Goal: Transaction & Acquisition: Purchase product/service

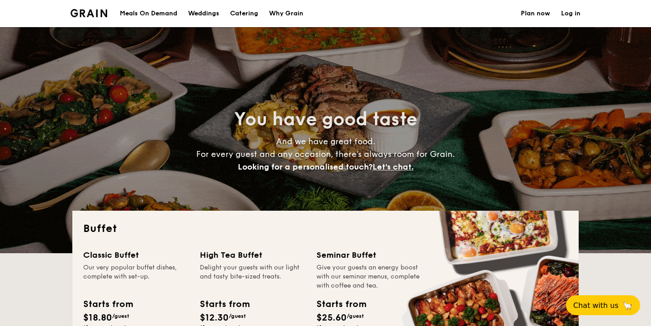
select select
click at [242, 13] on h1 "Catering" at bounding box center [244, 13] width 28 height 27
click at [249, 14] on h1 "Catering" at bounding box center [244, 13] width 28 height 27
click at [248, 13] on h1 "Catering" at bounding box center [244, 13] width 28 height 27
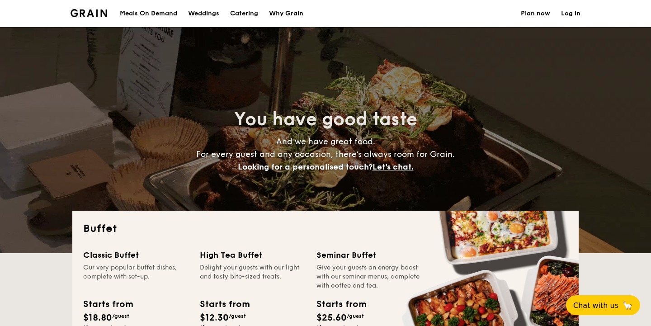
click at [246, 16] on h1 "Catering" at bounding box center [244, 13] width 28 height 27
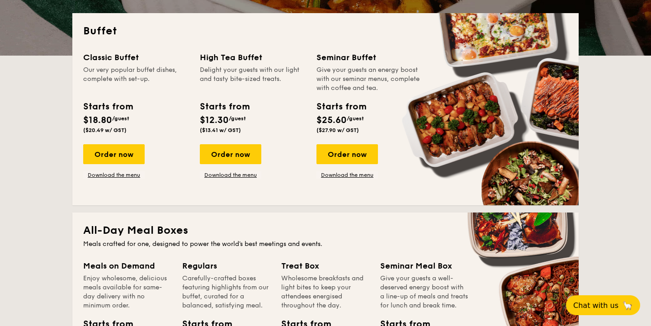
scroll to position [136, 0]
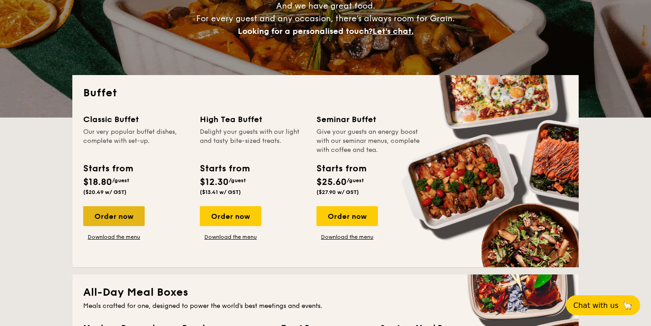
click at [131, 217] on div "Order now" at bounding box center [113, 216] width 61 height 20
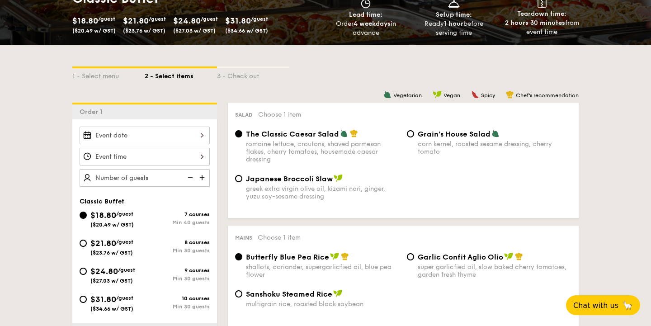
scroll to position [154, 0]
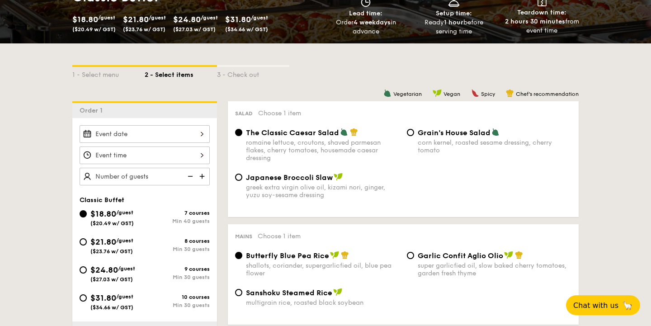
click at [182, 136] on div at bounding box center [145, 134] width 130 height 18
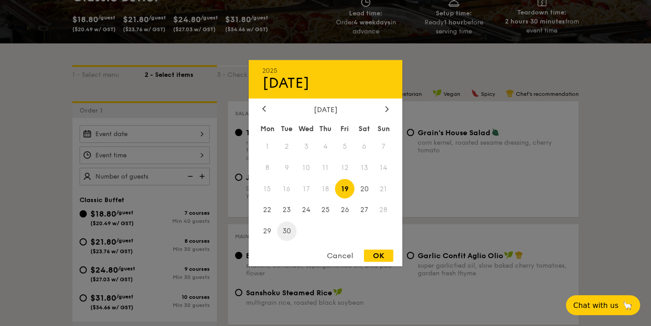
click at [290, 229] on span "30" at bounding box center [286, 231] width 19 height 19
click at [376, 255] on div "OK" at bounding box center [378, 256] width 29 height 12
type input "[DATE]"
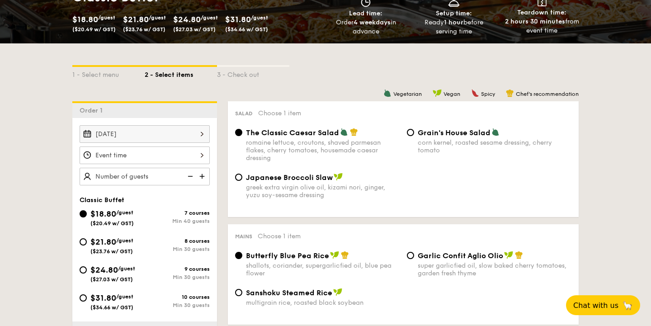
click at [199, 161] on div at bounding box center [145, 155] width 130 height 18
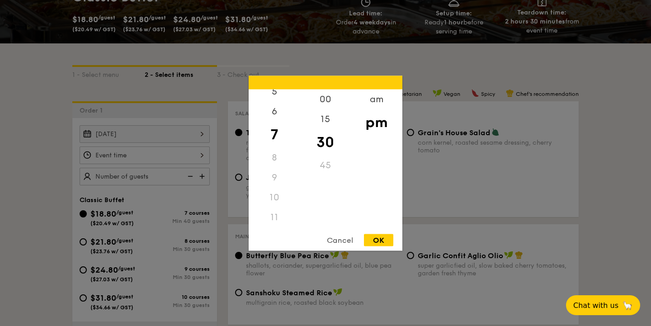
scroll to position [107, 0]
click at [274, 219] on div "11" at bounding box center [274, 217] width 51 height 20
click at [376, 101] on div "am" at bounding box center [376, 102] width 51 height 26
click at [274, 223] on div "11" at bounding box center [274, 220] width 51 height 26
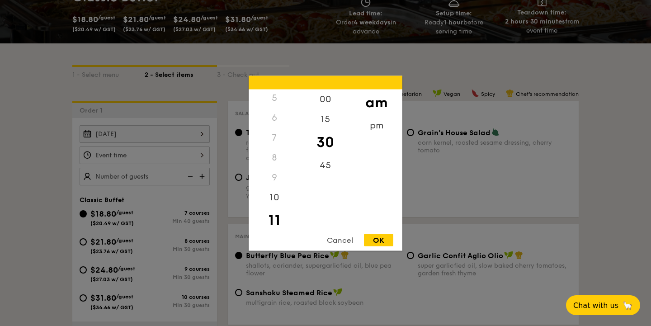
click at [386, 242] on div "OK" at bounding box center [378, 240] width 29 height 12
type input "11:30AM"
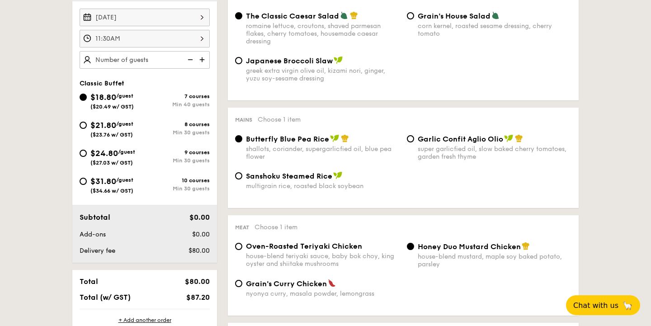
scroll to position [275, 0]
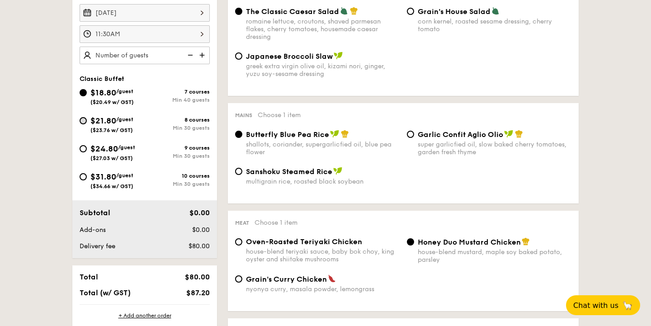
click at [83, 123] on input "$21.80 /guest ($23.76 w/ GST) 8 courses Min 30 guests" at bounding box center [83, 120] width 7 height 7
radio input "true"
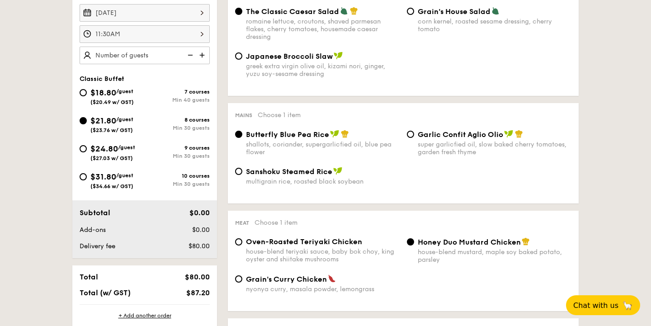
radio input "true"
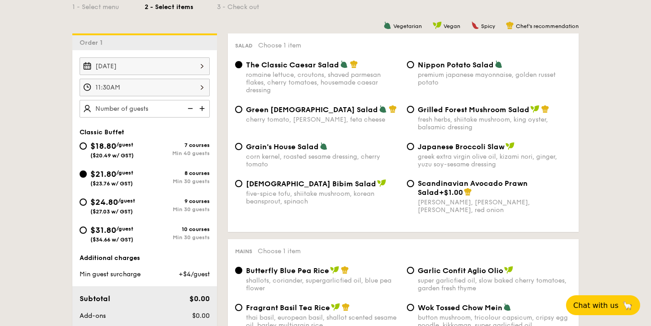
scroll to position [219, 0]
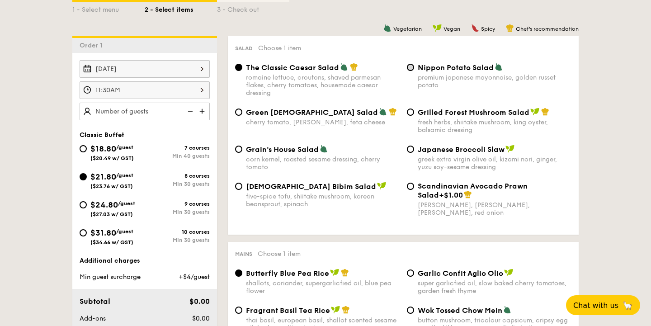
click at [412, 68] on input "Nippon Potato Salad premium japanese mayonnaise, golden russet potato" at bounding box center [410, 67] width 7 height 7
radio input "true"
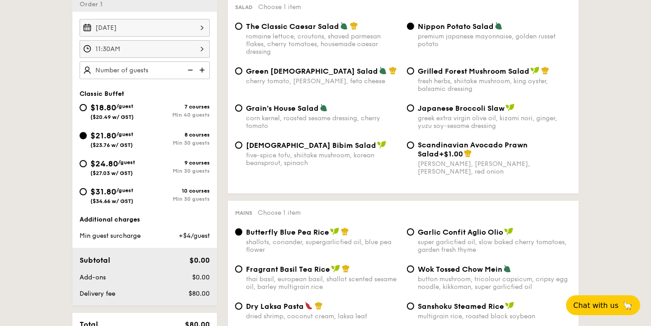
scroll to position [253, 0]
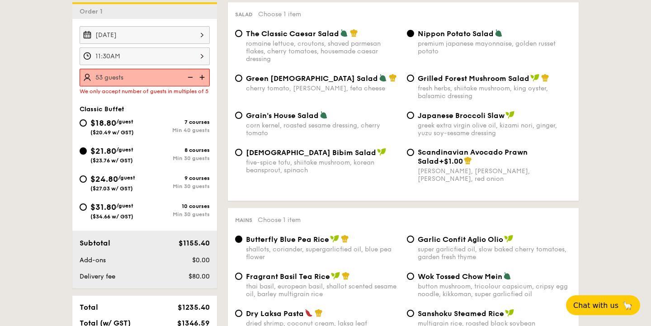
click at [181, 134] on div "$18.80 /guest ($20.49 w/ GST) 7 courses Min 40 guests $21.80 /guest ($23.76 w/ …" at bounding box center [144, 173] width 137 height 112
type input "50 guests"
click at [152, 137] on div "$18.80 /guest ($20.49 w/ GST) 7 courses Min 40 guests $21.80 /guest ($23.76 w/ …" at bounding box center [144, 173] width 137 height 112
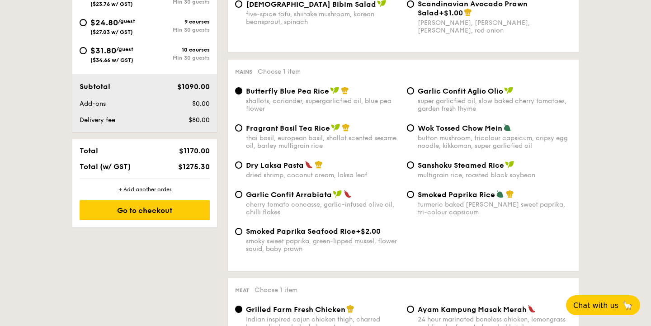
scroll to position [403, 0]
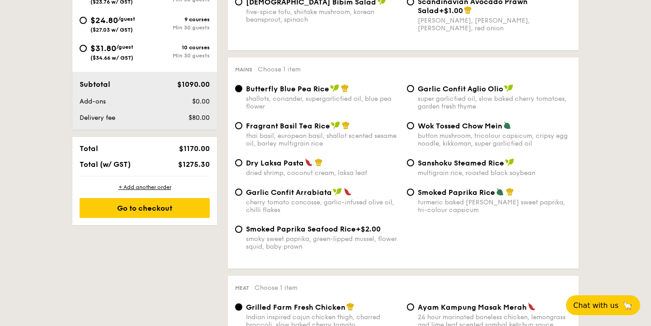
click at [327, 123] on span "Fragrant Basil Tea Rice" at bounding box center [288, 126] width 84 height 9
click at [242, 123] on input "Fragrant Basil Tea Rice thai basil, european basil, shallot scented sesame oil,…" at bounding box center [238, 125] width 7 height 7
radio input "true"
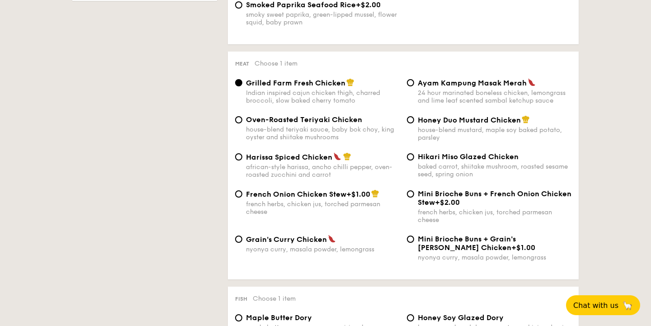
scroll to position [628, 0]
click at [464, 84] on span "Ayam Kampung Masak Merah" at bounding box center [472, 82] width 109 height 9
click at [414, 84] on input "Ayam Kampung Masak Merah 24 hour marinated boneless chicken, lemongrass and lim…" at bounding box center [410, 82] width 7 height 7
radio input "true"
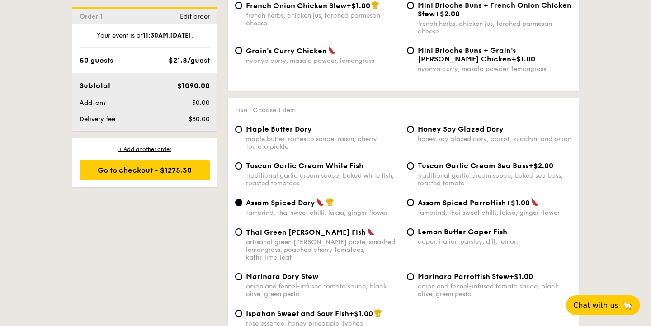
scroll to position [832, 0]
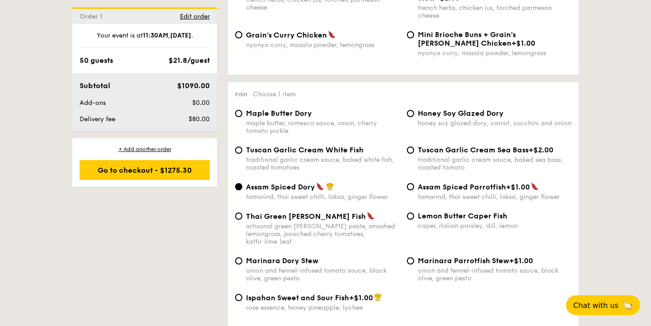
click at [434, 219] on span "Lemon Butter Caper Fish" at bounding box center [463, 216] width 90 height 9
click at [414, 219] on input "Lemon Butter Caper Fish caper, italian parsley, dill, lemon" at bounding box center [410, 215] width 7 height 7
radio input "true"
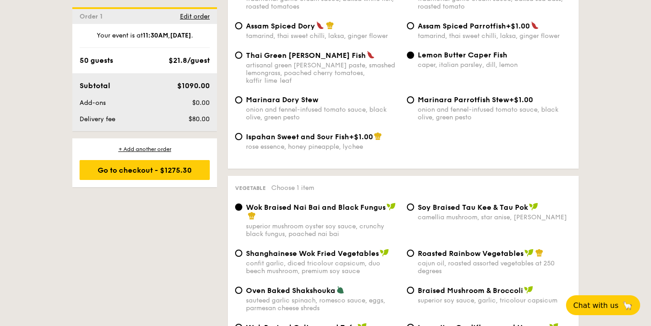
scroll to position [1038, 0]
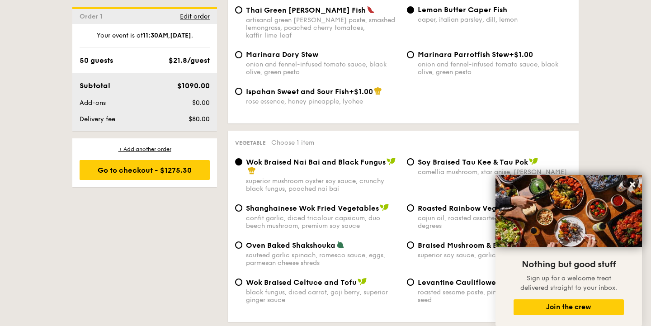
click at [345, 214] on div "confit garlic, diced tricolour capsicum, duo beech mushroom, premium soy sauce" at bounding box center [323, 221] width 154 height 15
click at [242, 208] on input "Shanghainese Wok Fried Vegetables confit garlic, diced tricolour capsicum, duo …" at bounding box center [238, 207] width 7 height 7
radio input "true"
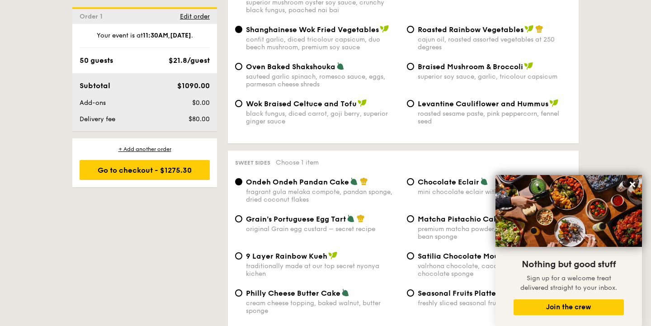
click at [329, 215] on span "Grain's Portuguese Egg Tart" at bounding box center [296, 219] width 100 height 9
click at [242, 215] on input "Grain's Portuguese Egg Tart original Grain egg custard – secret recipe" at bounding box center [238, 218] width 7 height 7
radio input "true"
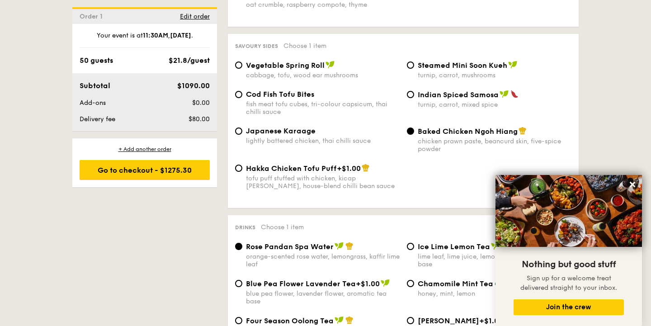
scroll to position [1557, 0]
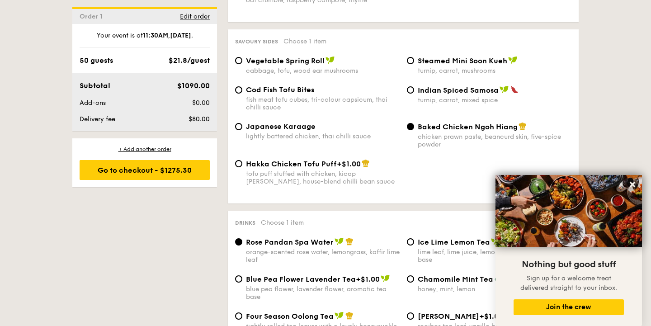
click at [293, 132] on div "lightly battered chicken, thai chilli sauce" at bounding box center [323, 136] width 154 height 8
click at [242, 128] on input "Japanese Karaage lightly battered chicken, thai chilli sauce" at bounding box center [238, 126] width 7 height 7
radio input "true"
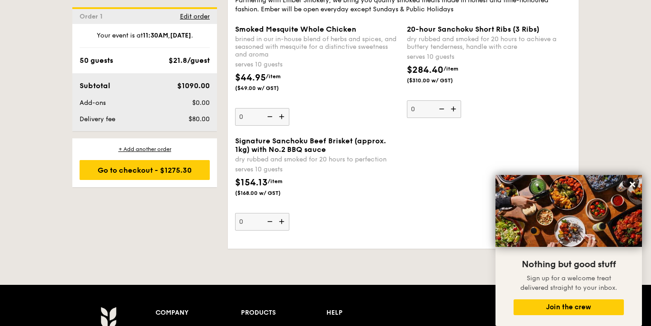
scroll to position [2046, 0]
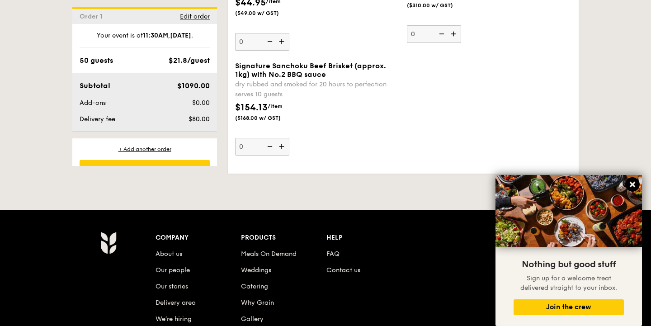
click at [629, 185] on icon at bounding box center [632, 184] width 8 height 8
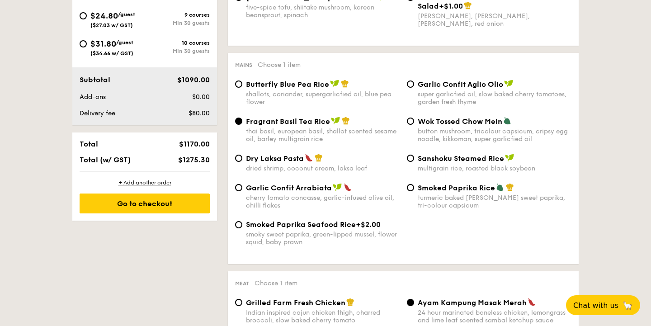
scroll to position [409, 0]
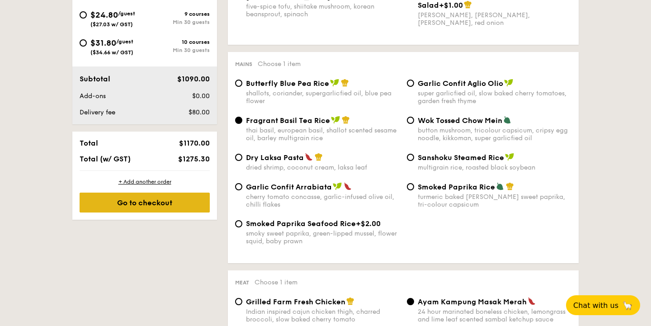
click at [109, 201] on div "Go to checkout" at bounding box center [145, 203] width 130 height 20
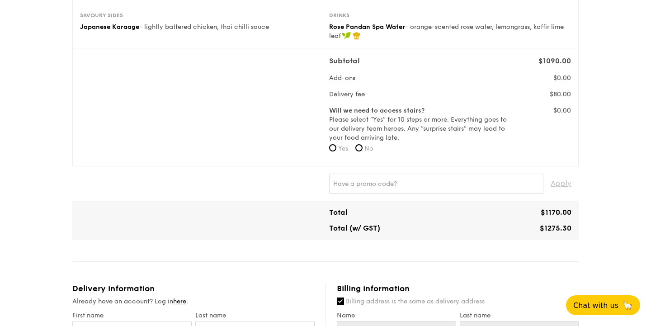
scroll to position [263, 0]
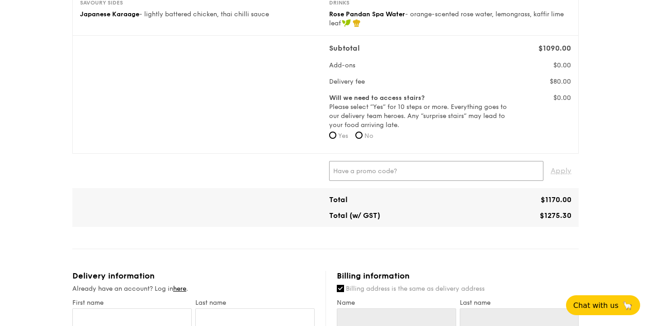
click at [420, 175] on input "text" at bounding box center [436, 171] width 214 height 20
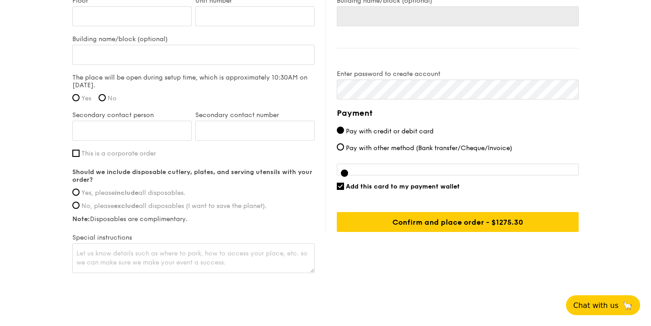
scroll to position [682, 0]
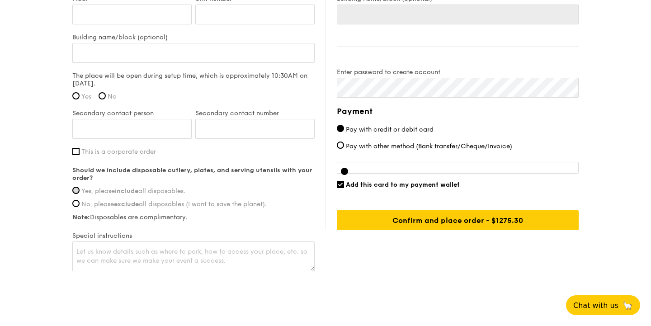
click at [78, 192] on input "Yes, please include all disposables." at bounding box center [75, 190] width 7 height 7
radio input "true"
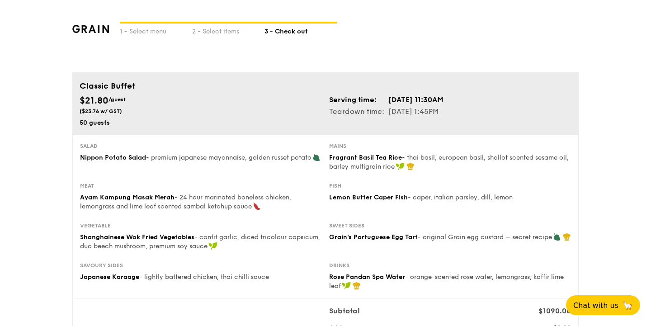
scroll to position [0, 0]
